Goal: Information Seeking & Learning: Learn about a topic

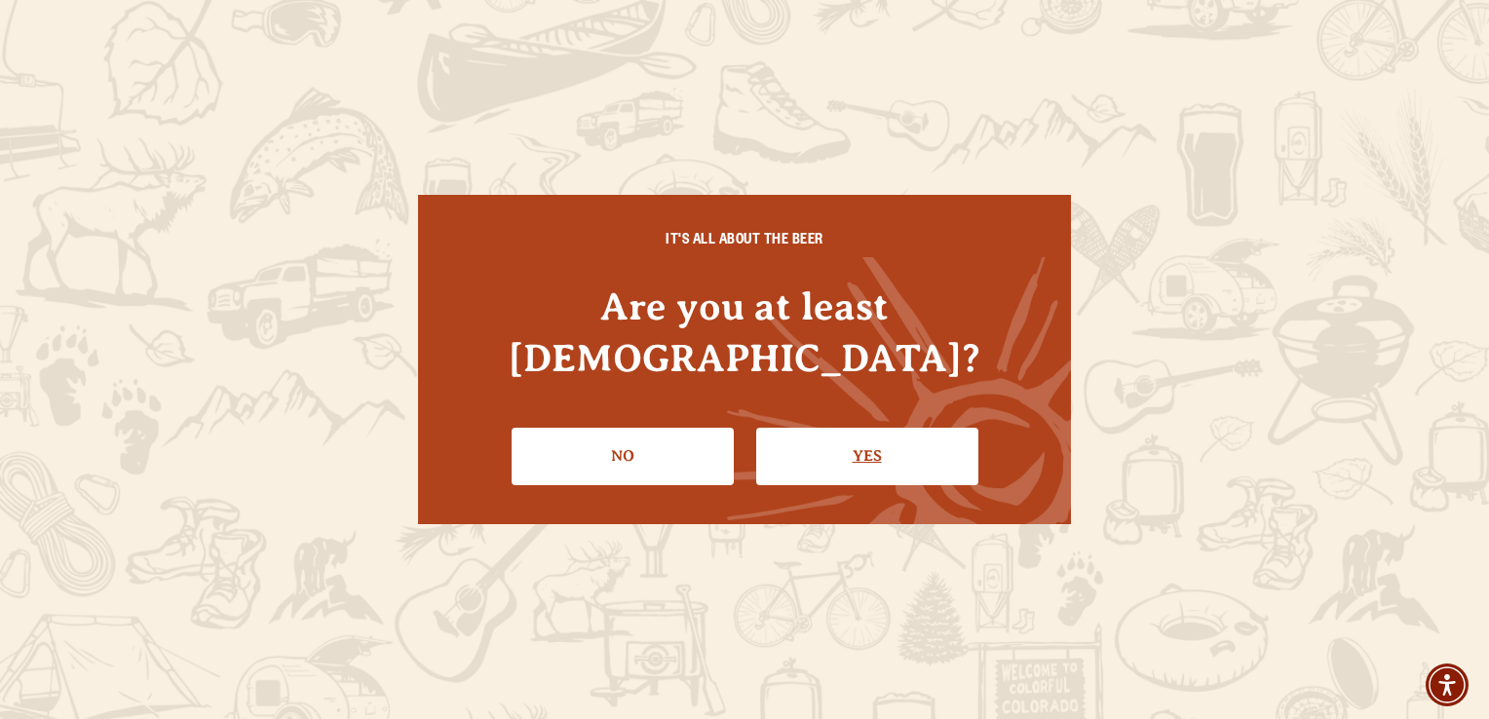
click at [805, 439] on link "Yes" at bounding box center [867, 456] width 222 height 57
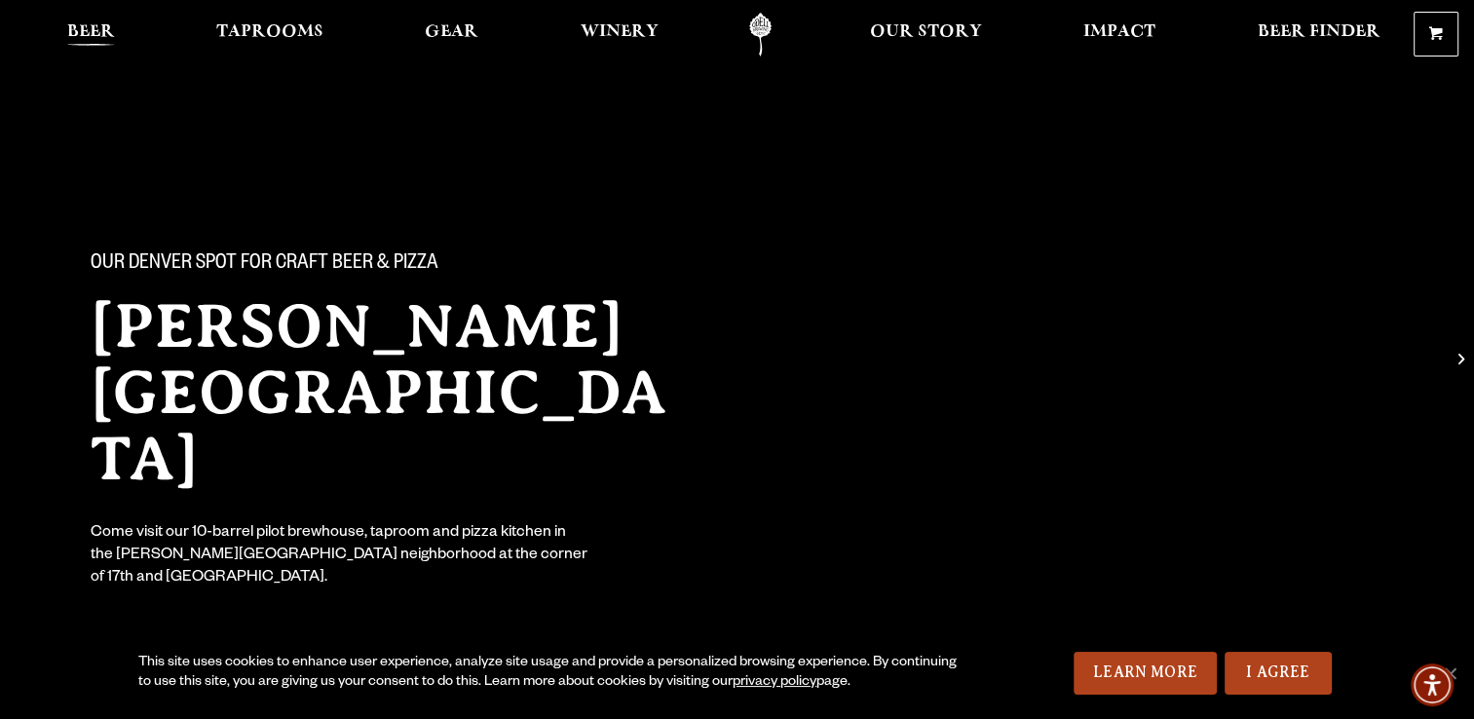
click at [94, 28] on span "Beer" at bounding box center [91, 32] width 48 height 16
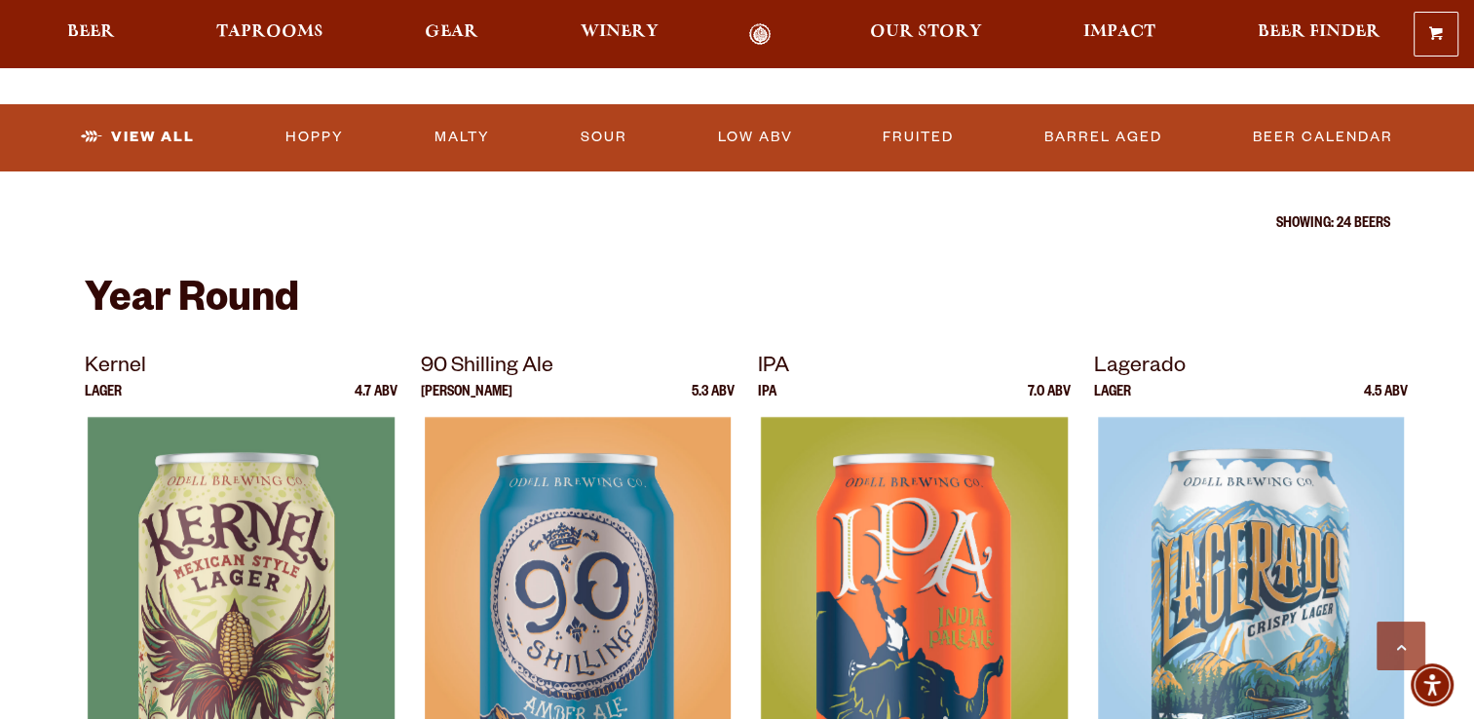
scroll to position [682, 0]
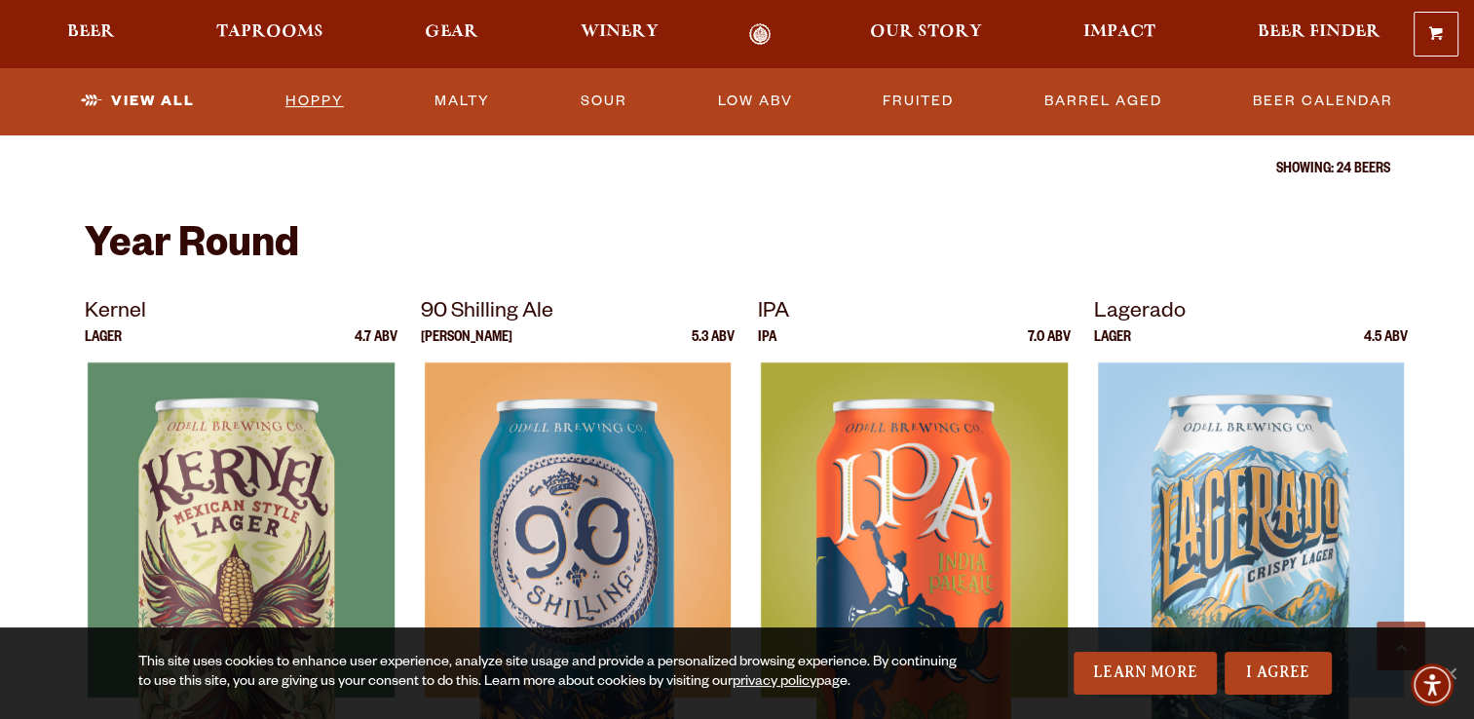
click at [304, 95] on link "Hoppy" at bounding box center [315, 101] width 74 height 45
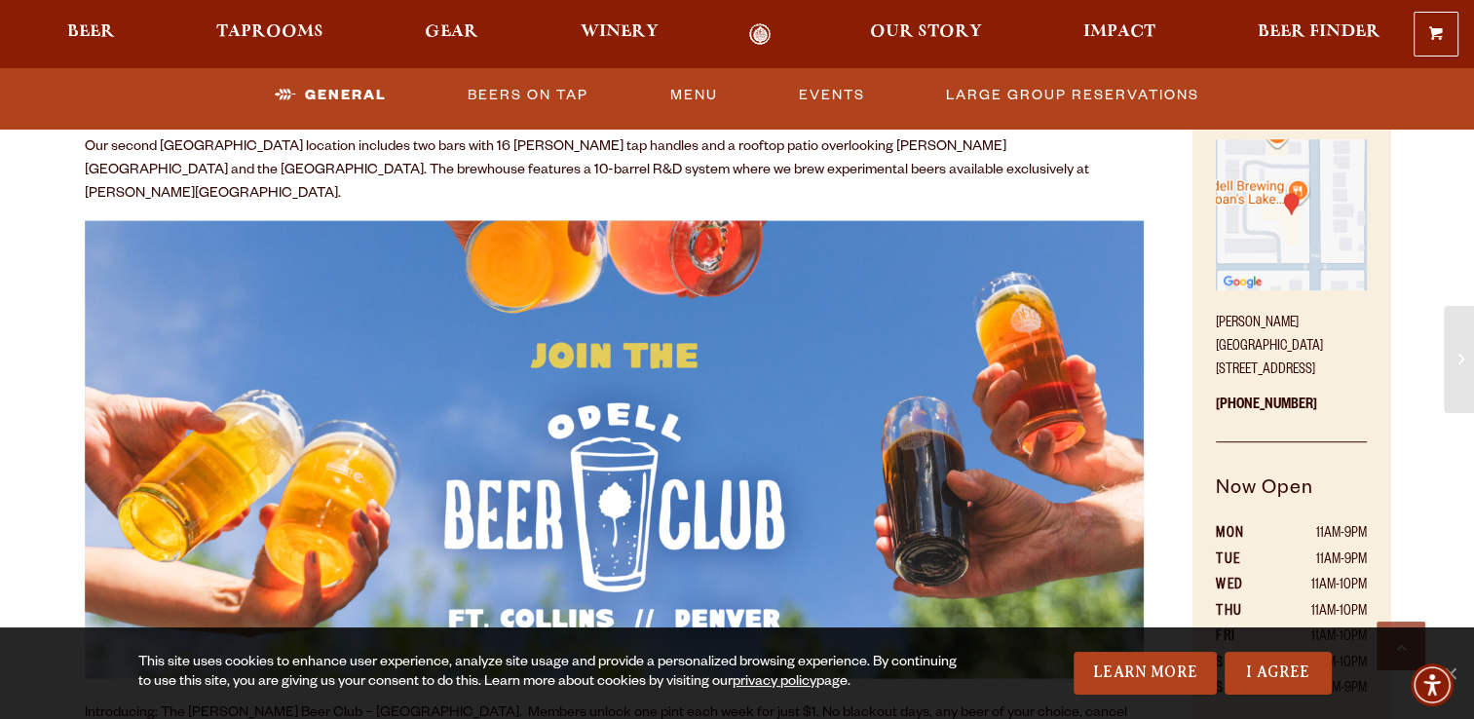
scroll to position [909, 0]
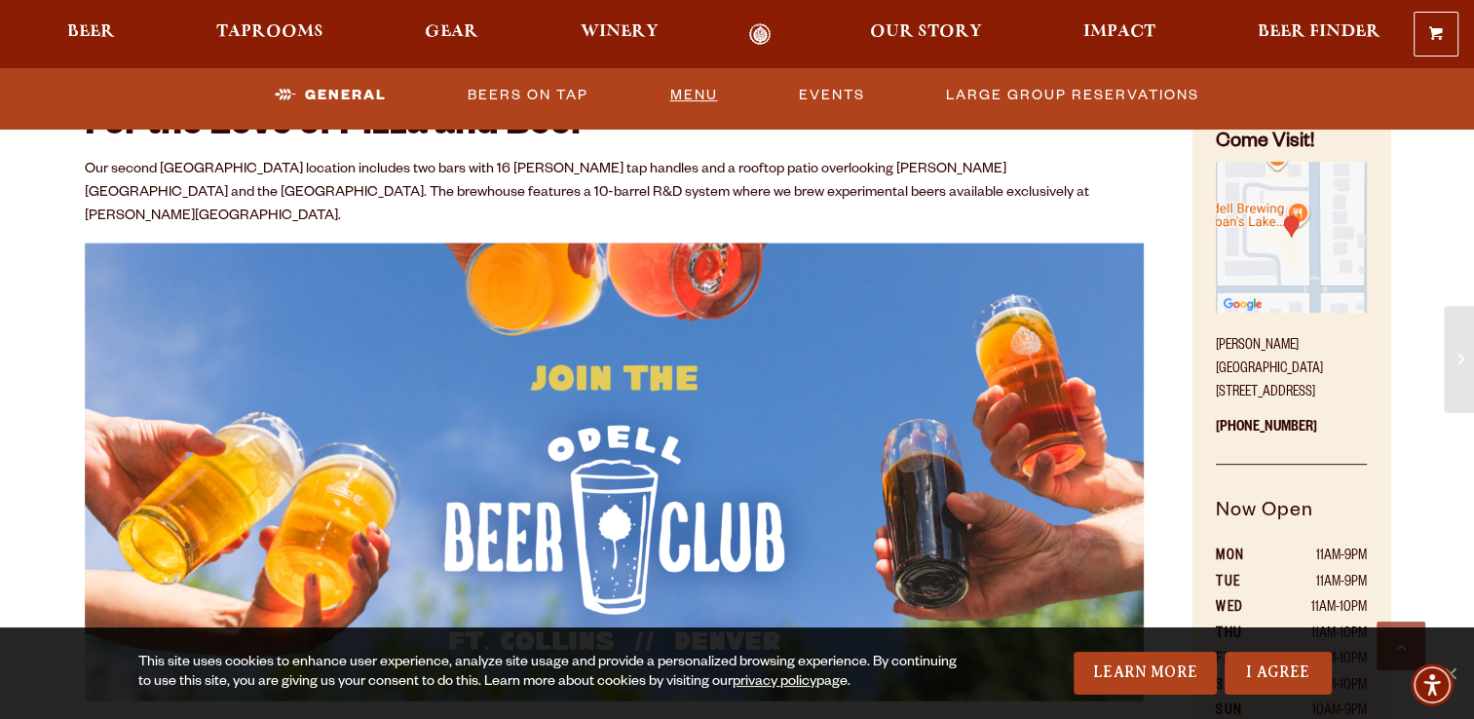
click at [683, 101] on link "Menu" at bounding box center [692, 95] width 63 height 45
